Goal: Navigation & Orientation: Find specific page/section

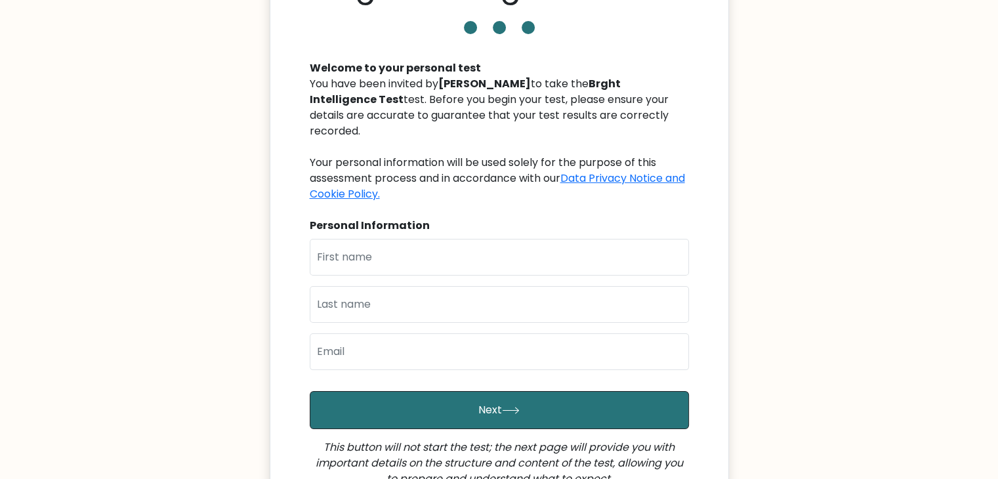
scroll to position [97, 0]
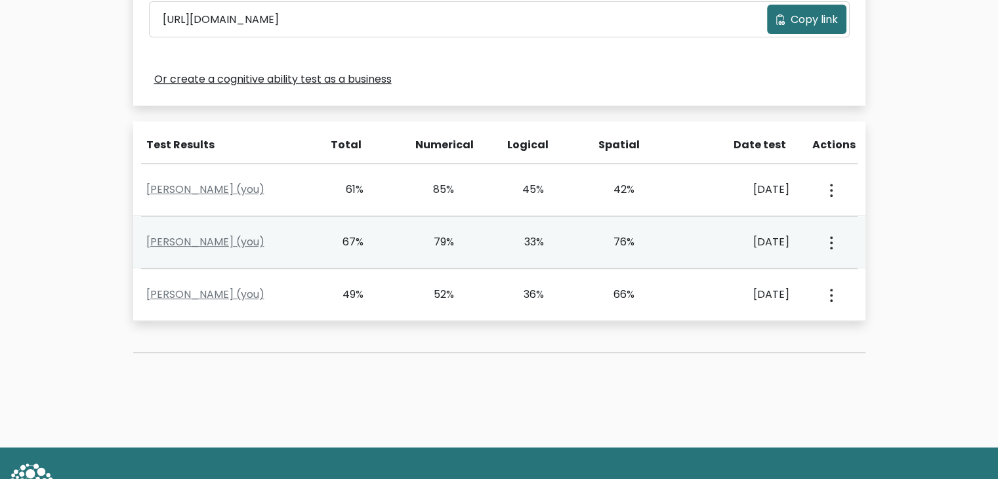
scroll to position [521, 0]
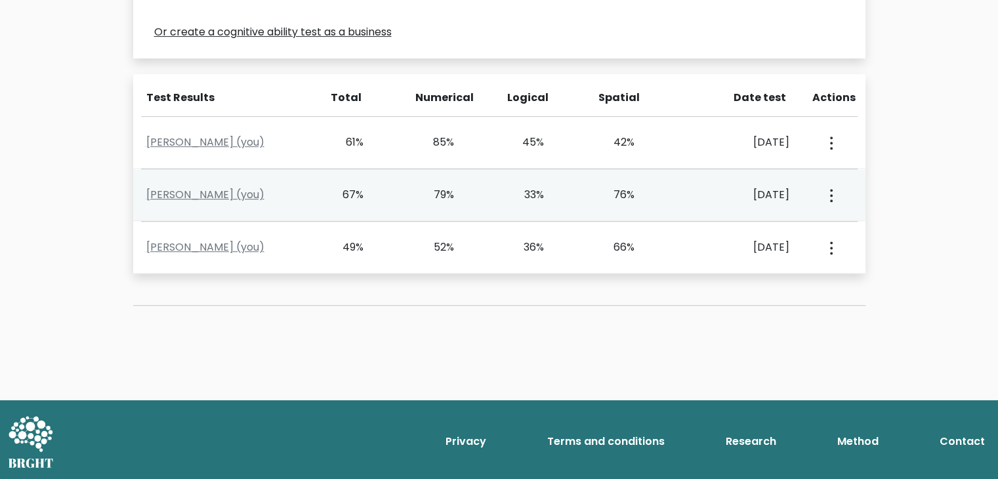
click at [491, 200] on div "79%" at bounding box center [454, 195] width 91 height 16
click at [829, 201] on button "button" at bounding box center [829, 194] width 10 height 41
click at [844, 232] on link "View Profile" at bounding box center [876, 232] width 104 height 21
